Goal: Transaction & Acquisition: Download file/media

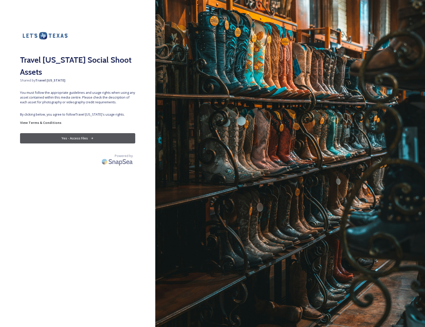
click at [75, 133] on button "Yes - Access Files" at bounding box center [77, 138] width 115 height 10
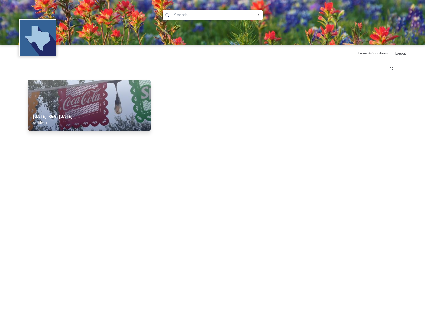
click at [71, 106] on img at bounding box center [89, 105] width 123 height 51
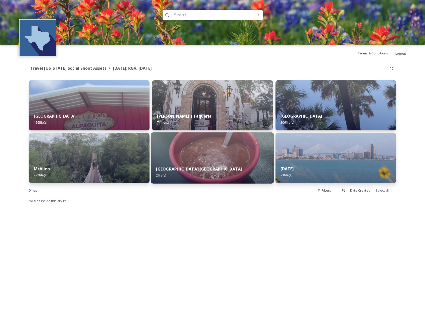
click at [194, 166] on strong "[GEOGRAPHIC_DATA] [GEOGRAPHIC_DATA]" at bounding box center [199, 169] width 86 height 6
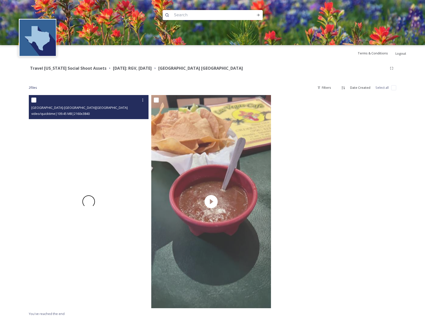
click at [98, 171] on div at bounding box center [89, 201] width 120 height 213
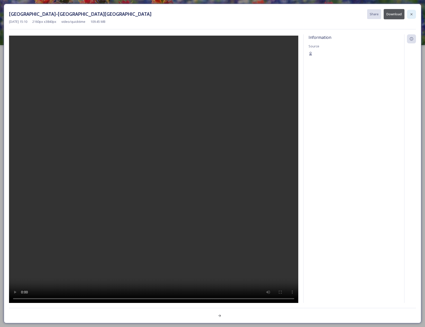
click at [408, 13] on div at bounding box center [411, 14] width 9 height 9
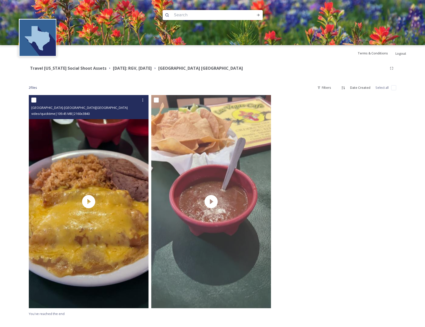
click at [99, 112] on div "video/quicktime | 109.45 MB | 2160 x 3840" at bounding box center [89, 113] width 116 height 6
click at [35, 101] on input "checkbox" at bounding box center [33, 99] width 5 height 5
checkbox input "true"
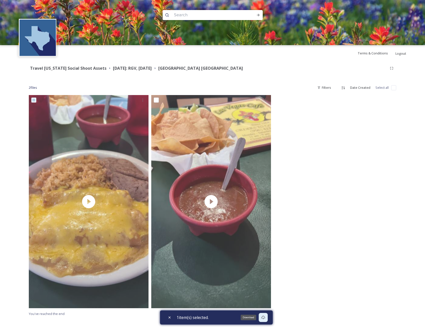
click at [265, 317] on icon at bounding box center [263, 317] width 4 height 4
